Goal: Communication & Community: Answer question/provide support

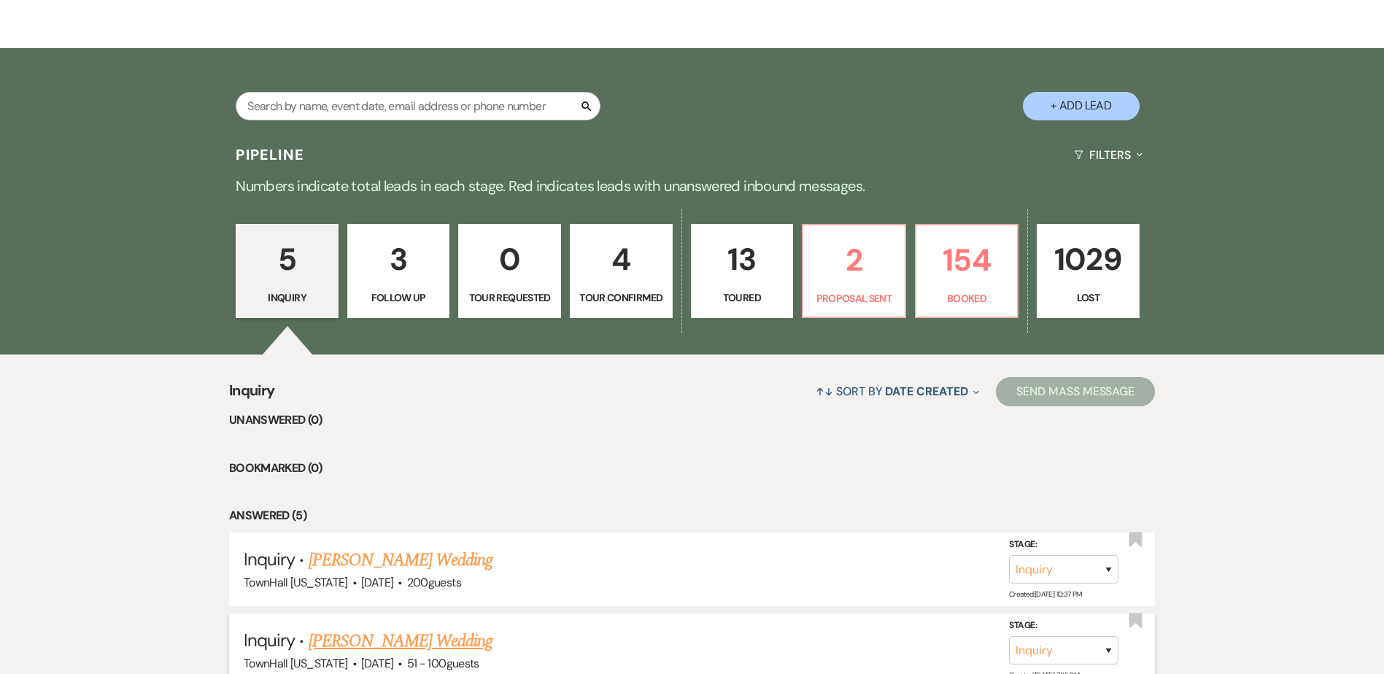
scroll to position [438, 0]
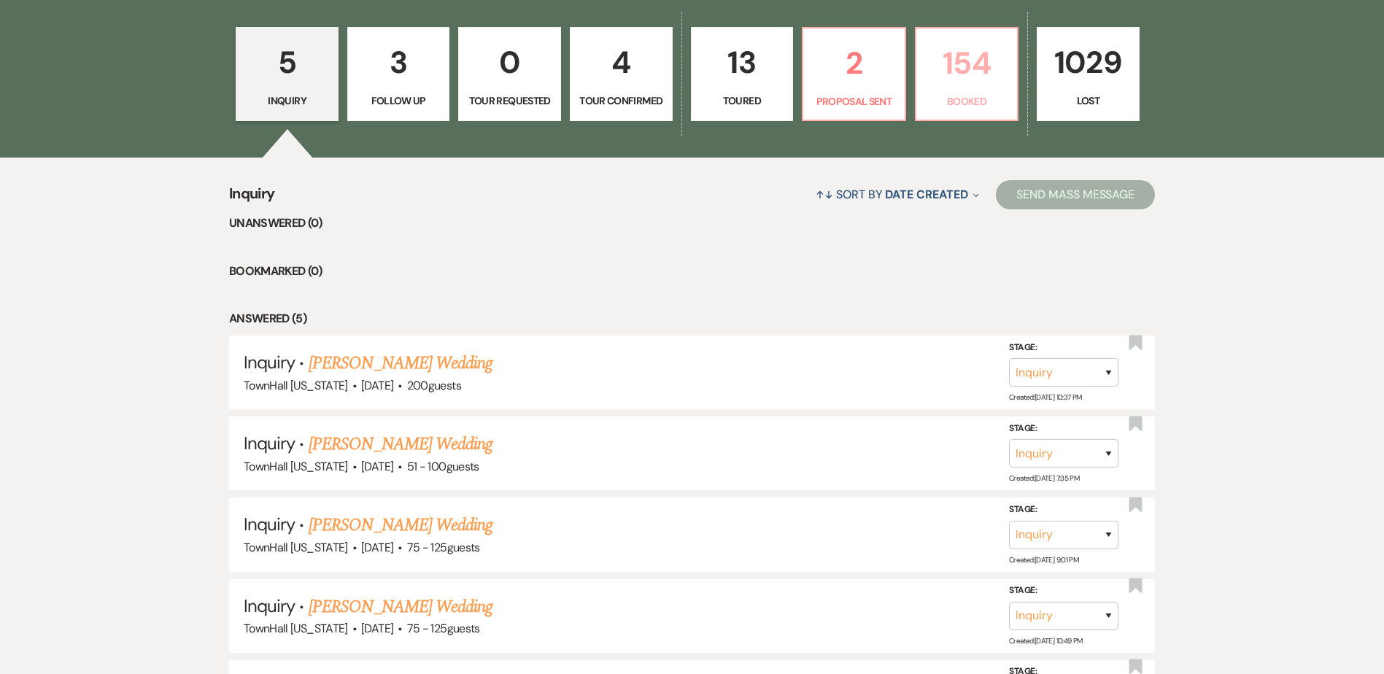
click at [952, 69] on p "154" at bounding box center [967, 63] width 84 height 49
select select "7"
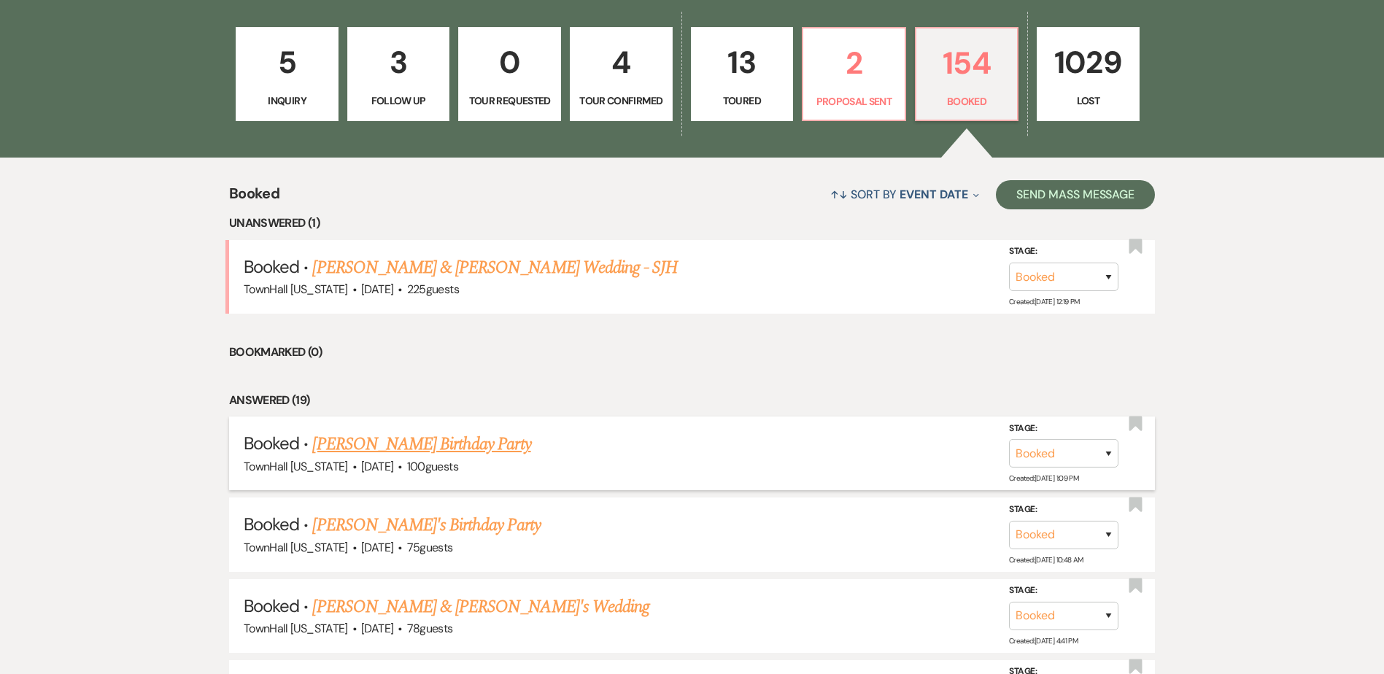
click at [479, 451] on link "[PERSON_NAME] Birthday Party" at bounding box center [421, 444] width 218 height 26
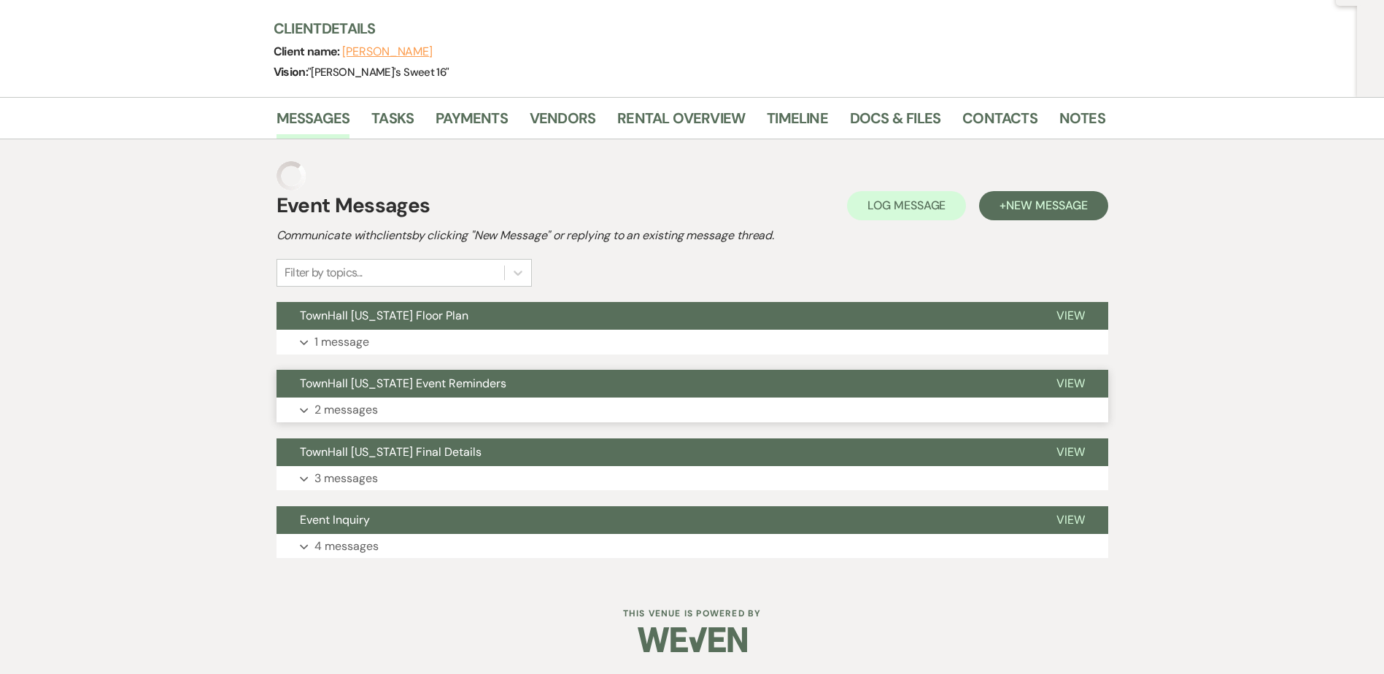
scroll to position [134, 0]
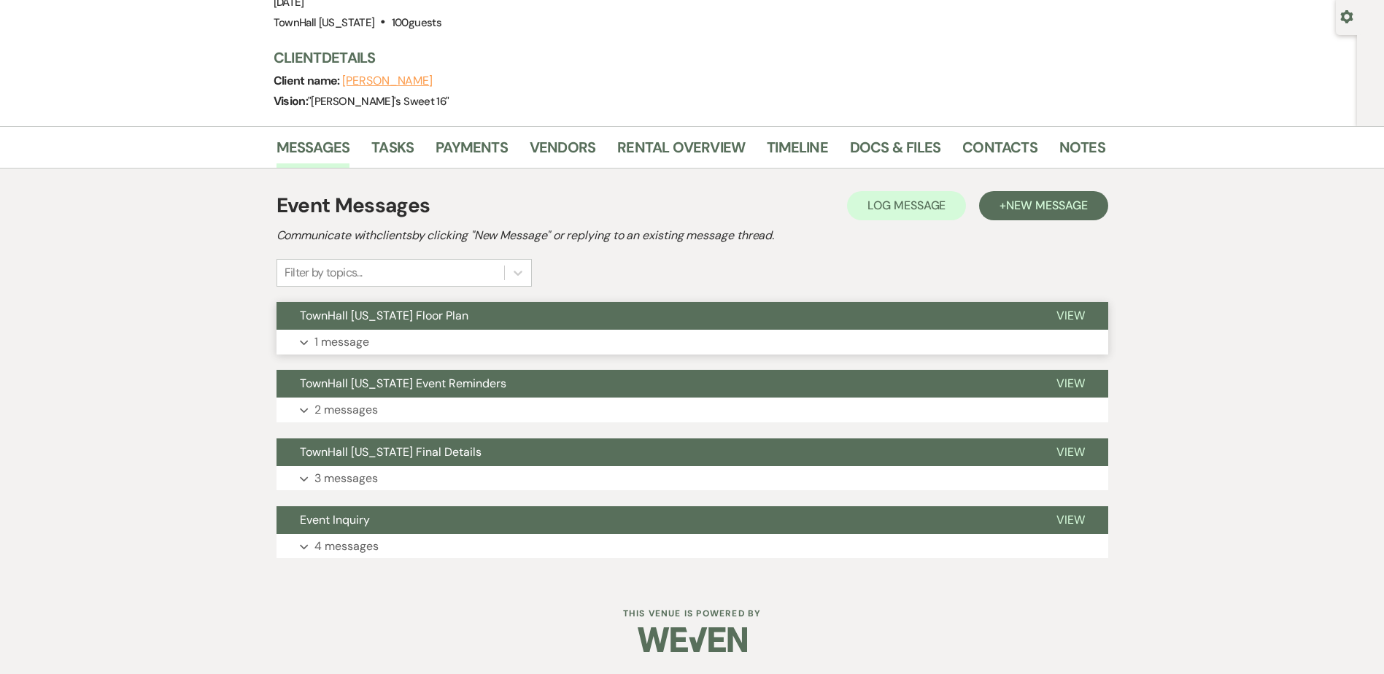
click at [461, 338] on button "Expand 1 message" at bounding box center [693, 342] width 832 height 25
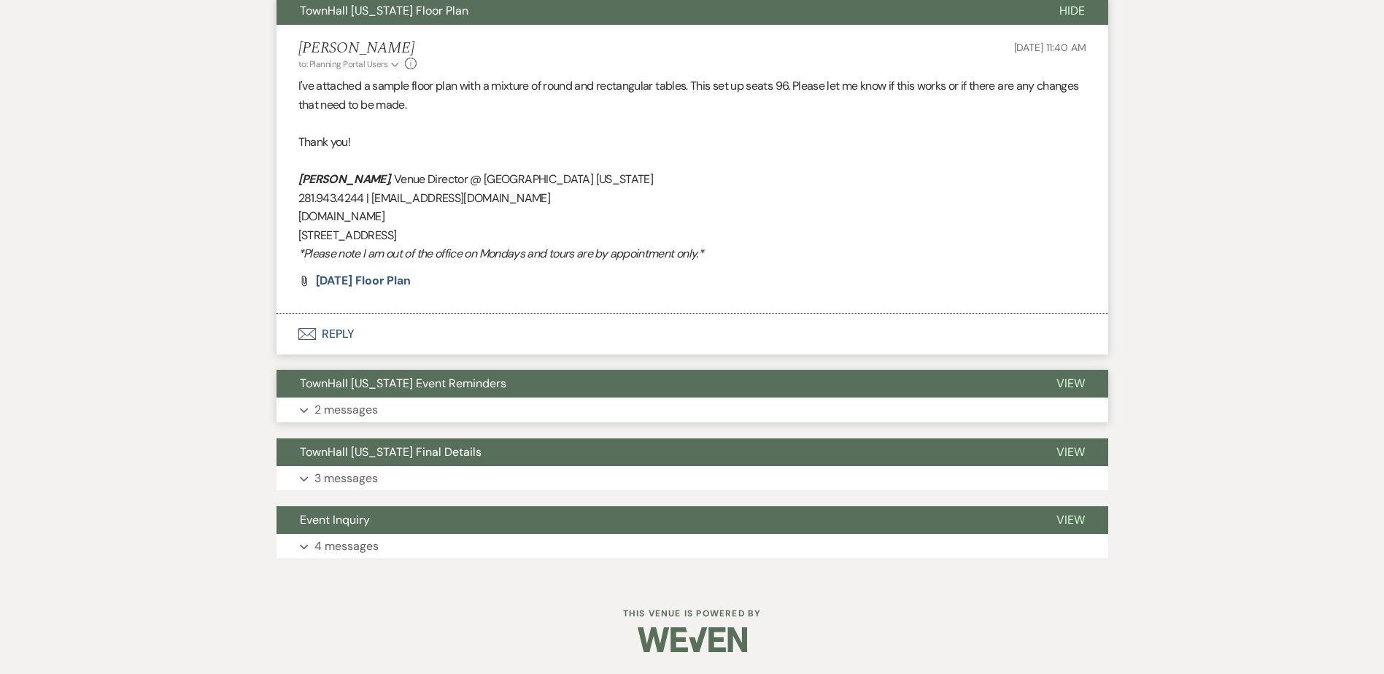
click at [418, 396] on button "TownHall [US_STATE] Event Reminders" at bounding box center [655, 384] width 757 height 28
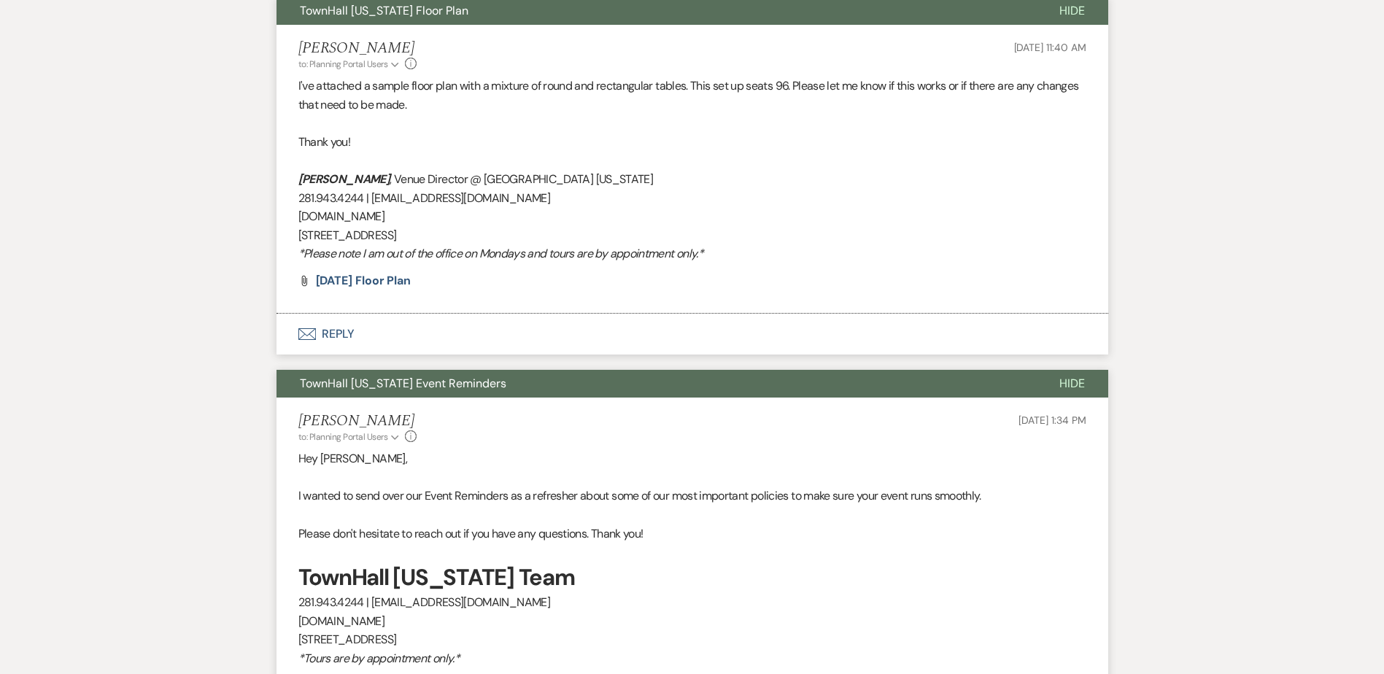
scroll to position [849, 0]
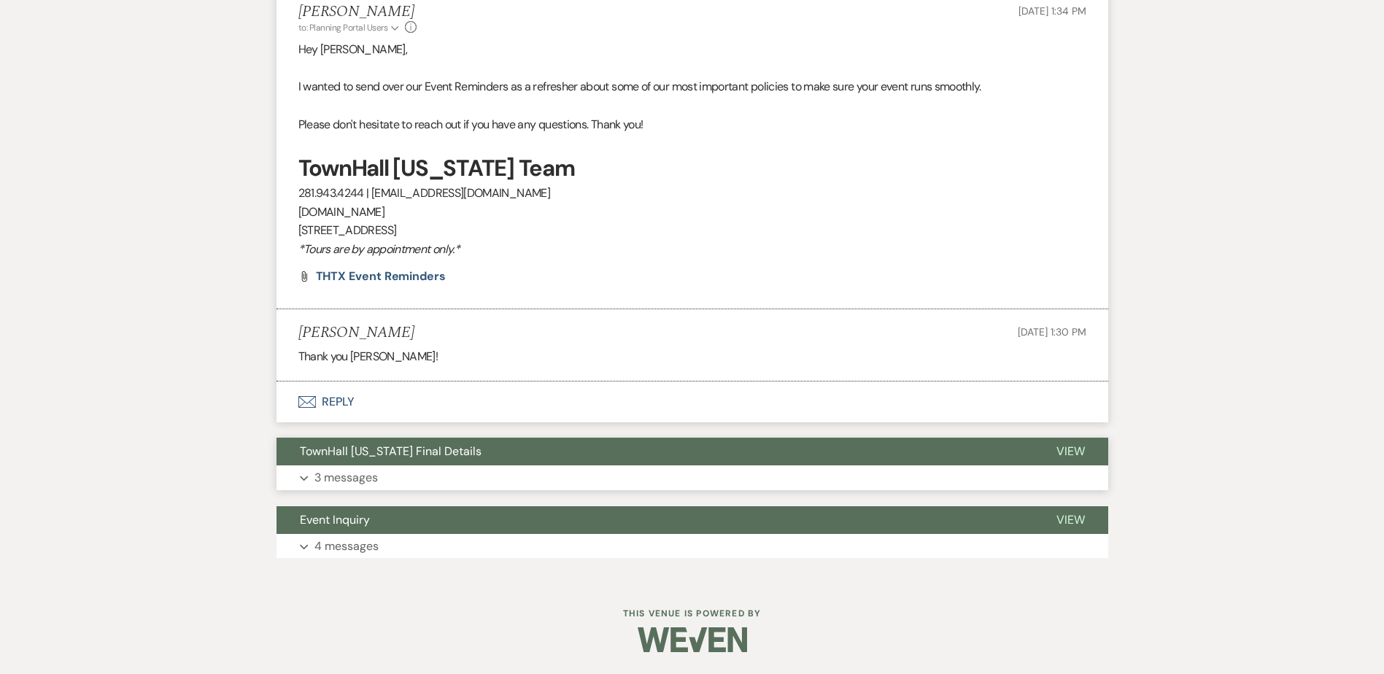
click at [407, 451] on span "TownHall [US_STATE] Final Details" at bounding box center [391, 451] width 182 height 15
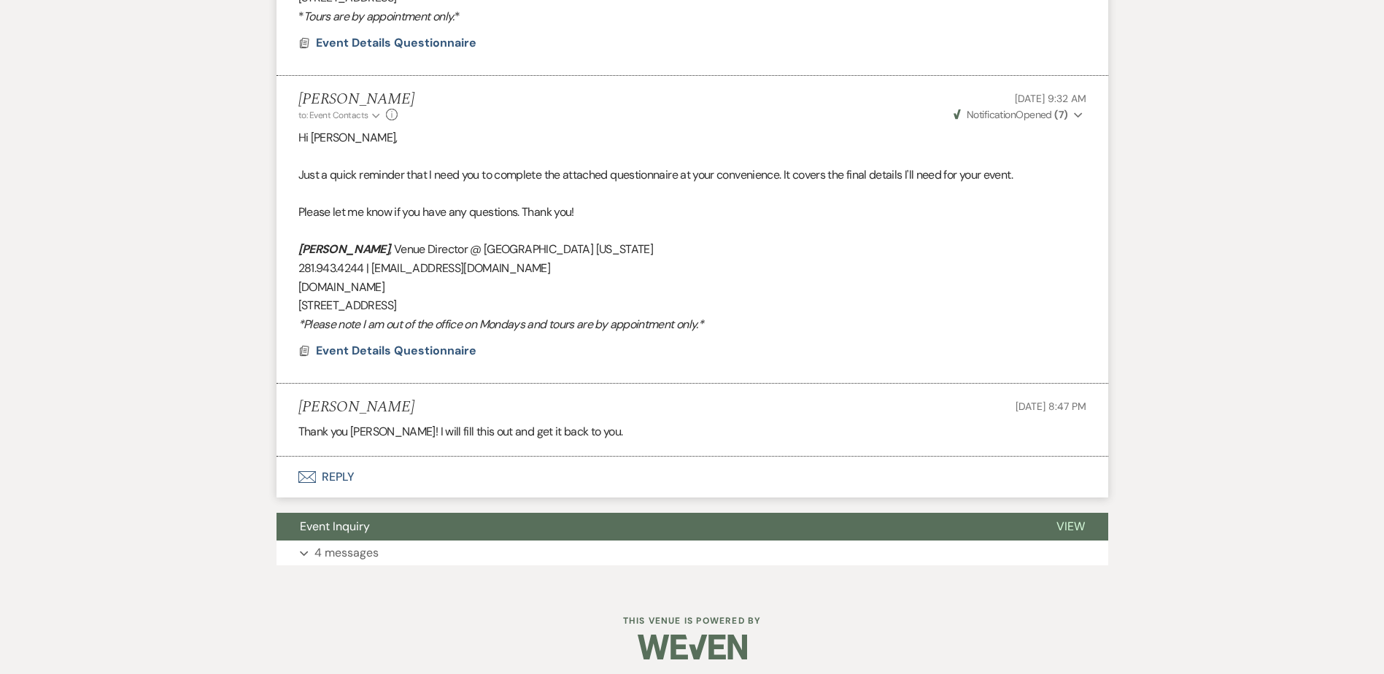
scroll to position [1586, 0]
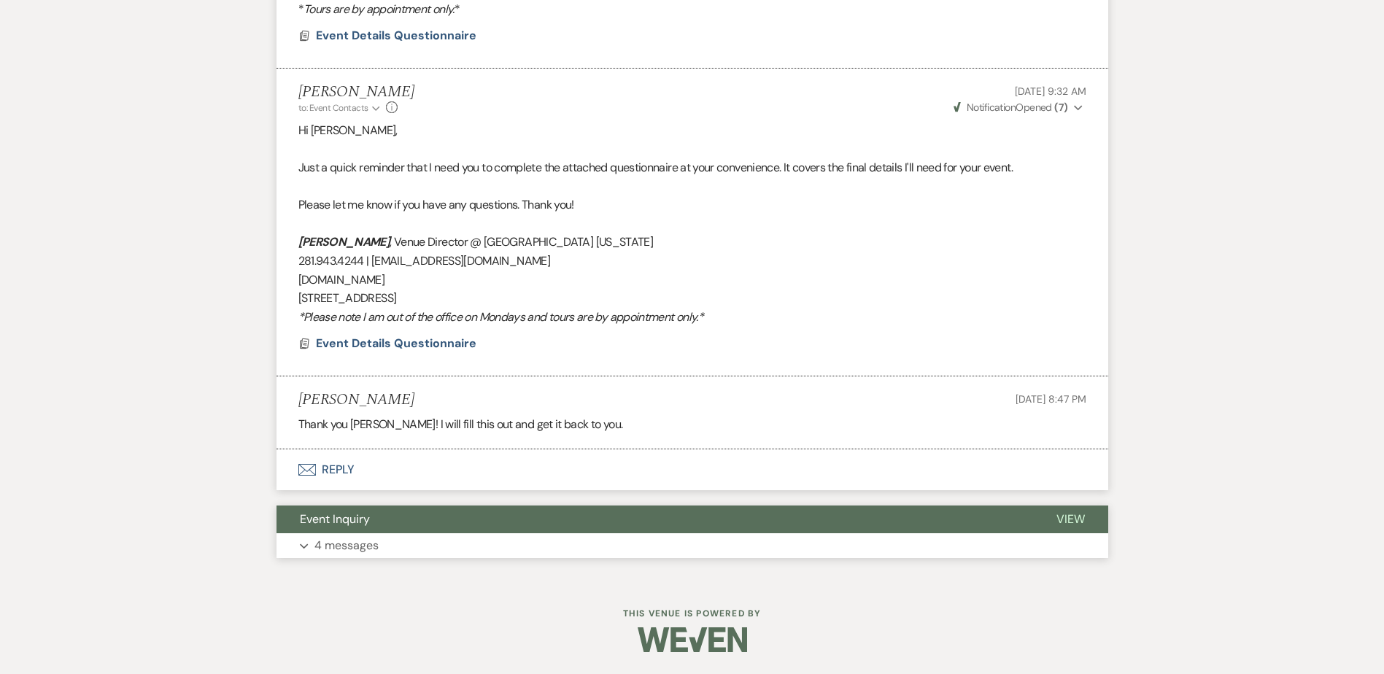
click at [385, 523] on button "Event Inquiry" at bounding box center [655, 520] width 757 height 28
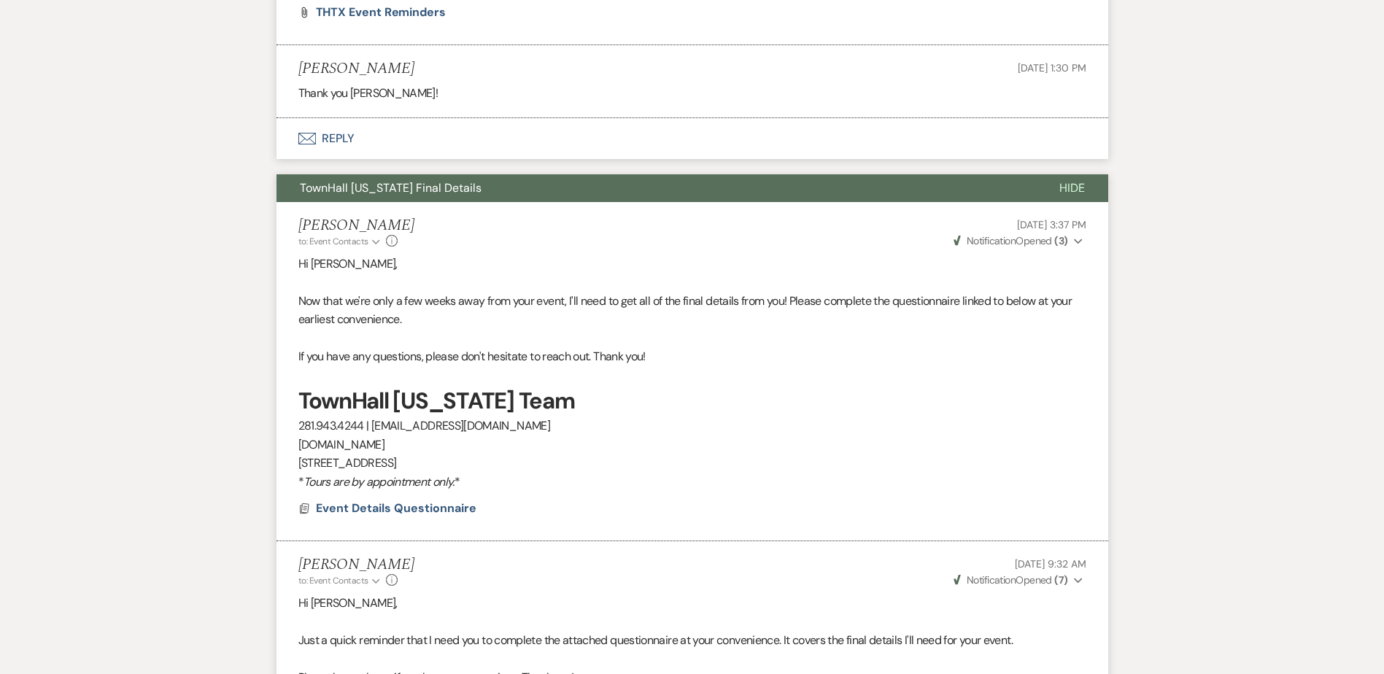
scroll to position [675, 0]
